Goal: Find specific page/section: Find specific page/section

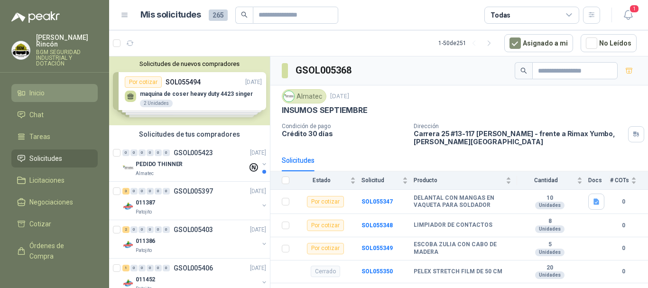
click at [54, 89] on li "Inicio" at bounding box center [54, 93] width 75 height 10
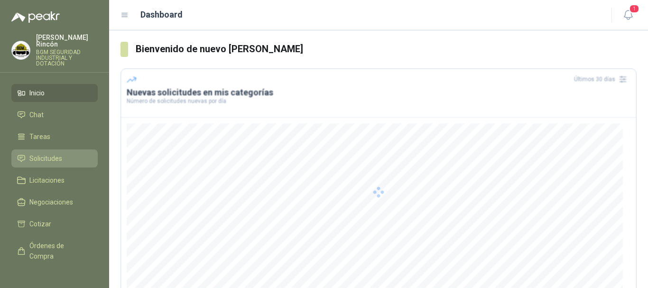
click at [62, 153] on span "Solicitudes" at bounding box center [45, 158] width 33 height 10
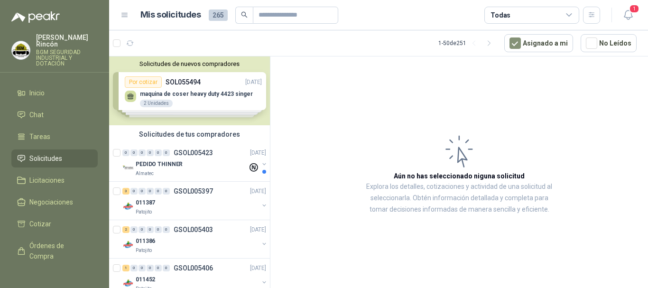
click at [226, 121] on div "Solicitudes de nuevos compradores Por cotizar SOL055494 [DATE] maquina [PERSON_…" at bounding box center [189, 90] width 161 height 69
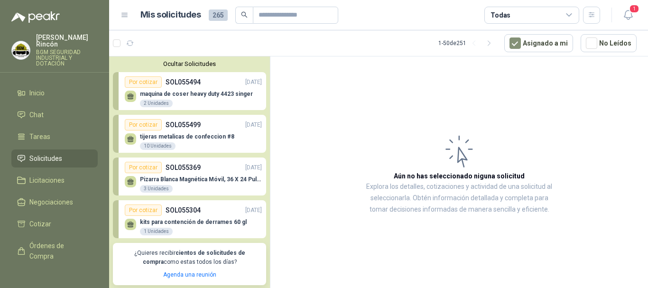
click at [229, 221] on p "kits para contención de derrames 60 gl" at bounding box center [193, 222] width 107 height 7
